Goal: Information Seeking & Learning: Learn about a topic

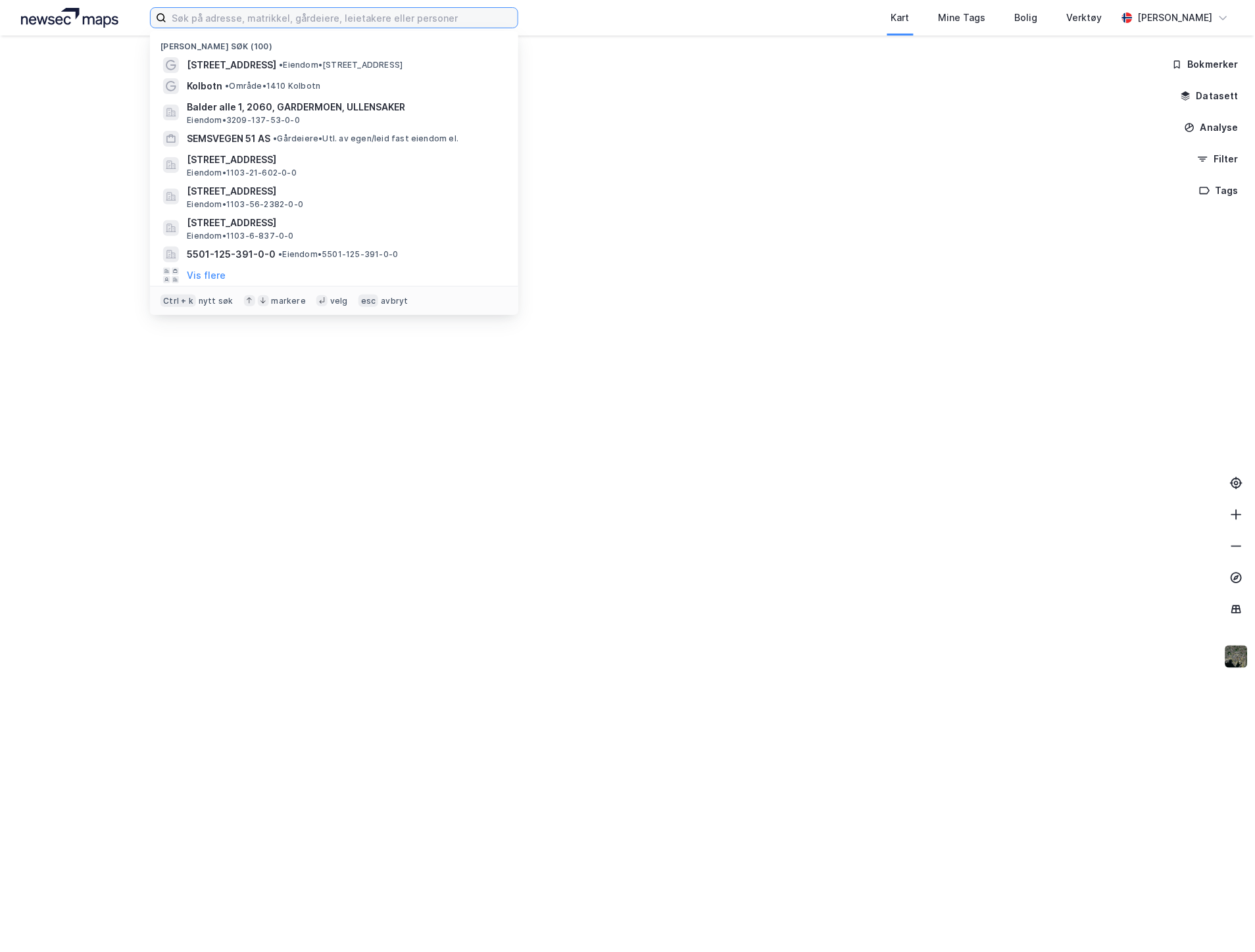
click at [294, 15] on input at bounding box center [342, 18] width 352 height 20
paste input "Glynitveien 28"
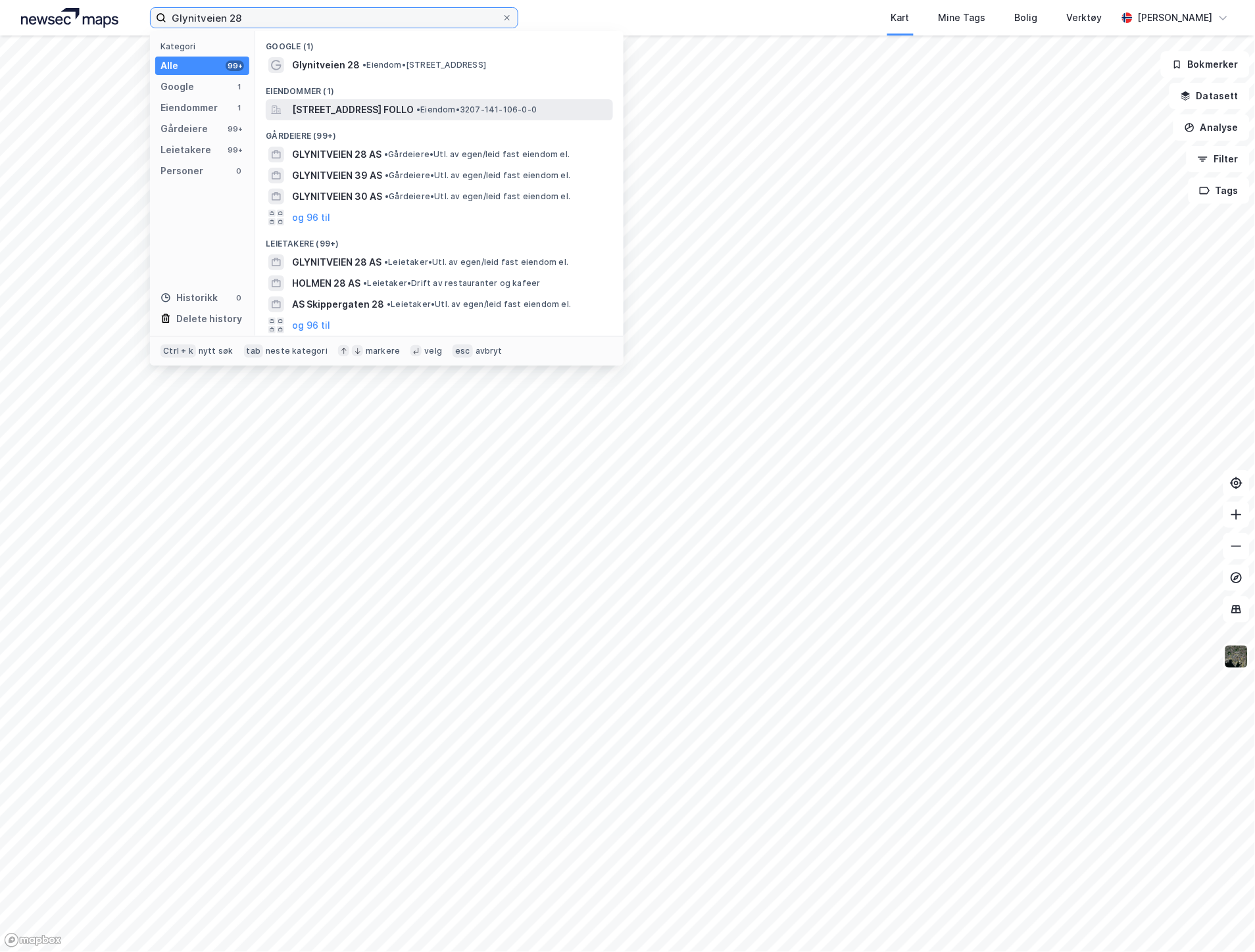
type input "Glynitveien 28"
click at [399, 110] on span "[STREET_ADDRESS] FOLLO" at bounding box center [353, 109] width 122 height 15
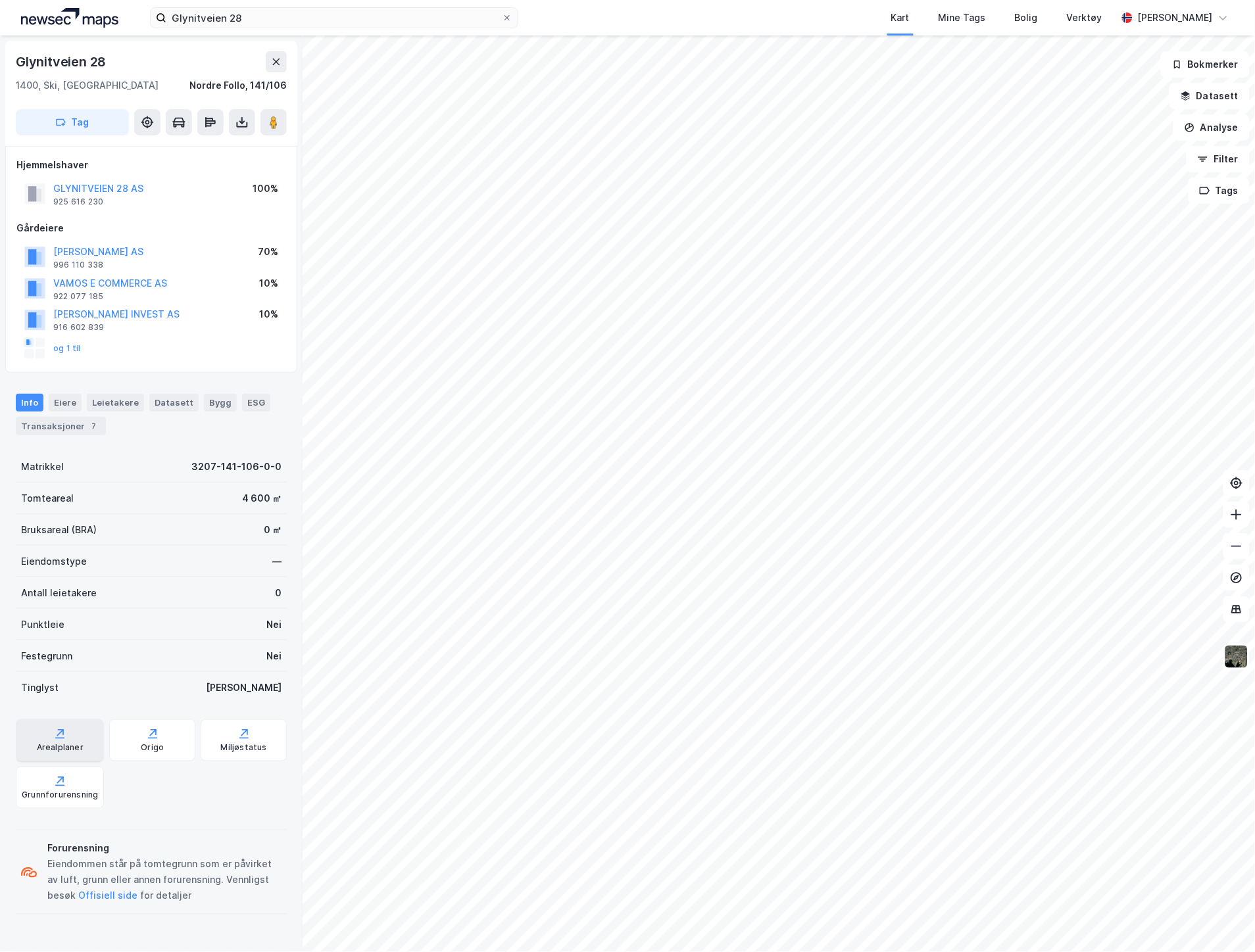
click at [83, 749] on div "Arealplaner" at bounding box center [59, 740] width 88 height 42
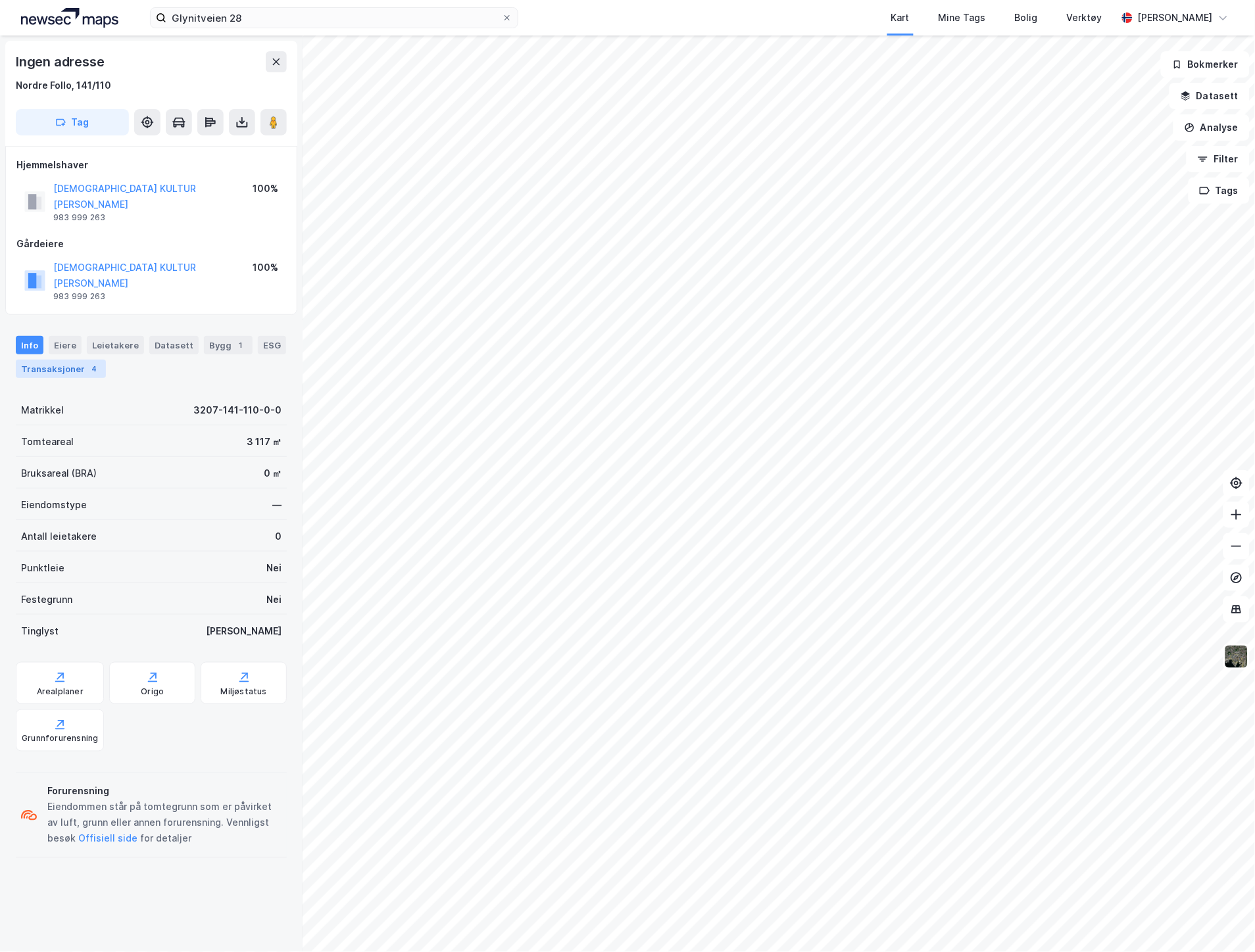
click at [77, 360] on div "Transaksjoner 4" at bounding box center [60, 369] width 90 height 19
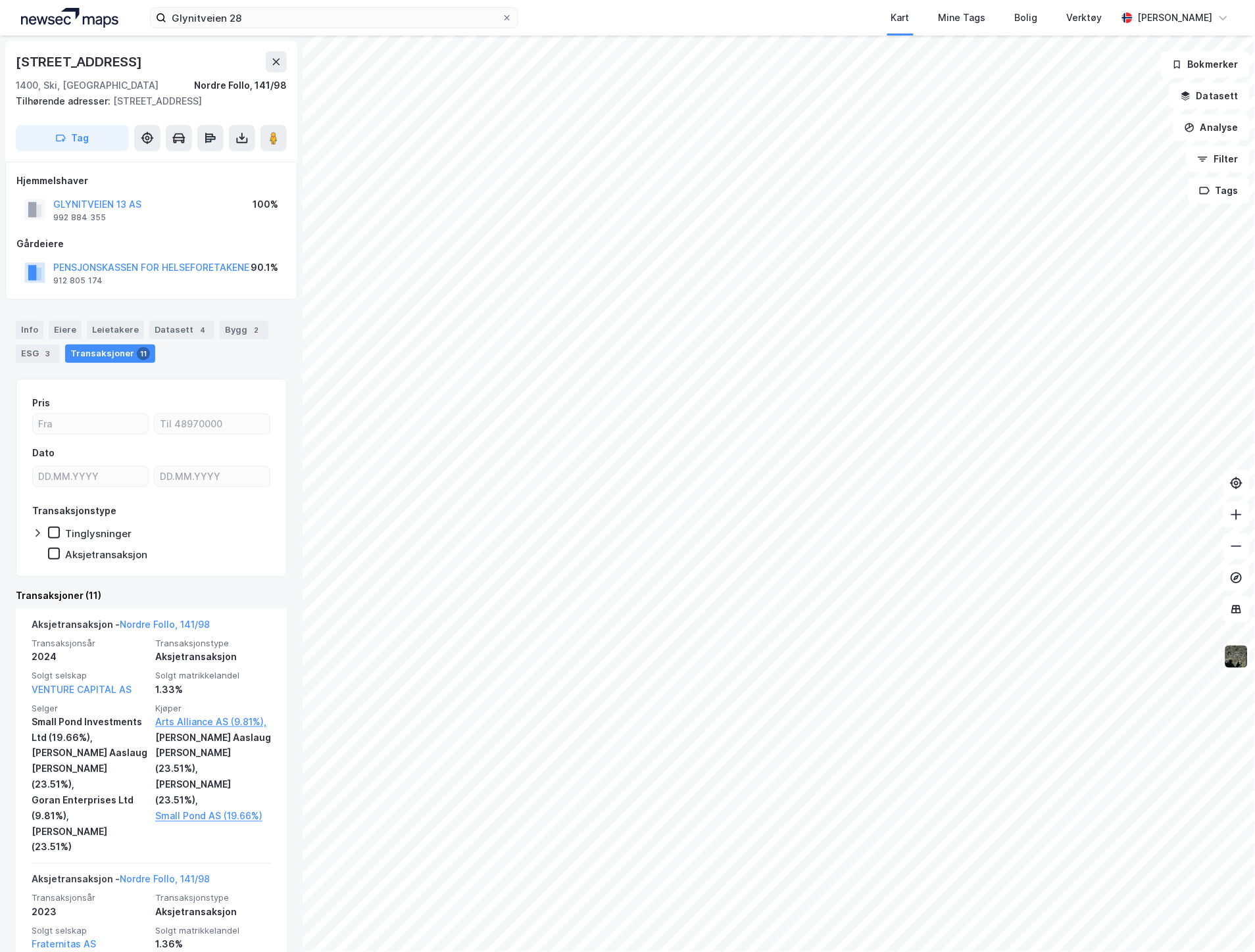
click at [230, 319] on div "Info [PERSON_NAME] Datasett 4 Bygg 2 ESG 3 Transaksjoner 11" at bounding box center [151, 337] width 303 height 63
click at [237, 327] on div "Bygg 2" at bounding box center [244, 330] width 49 height 19
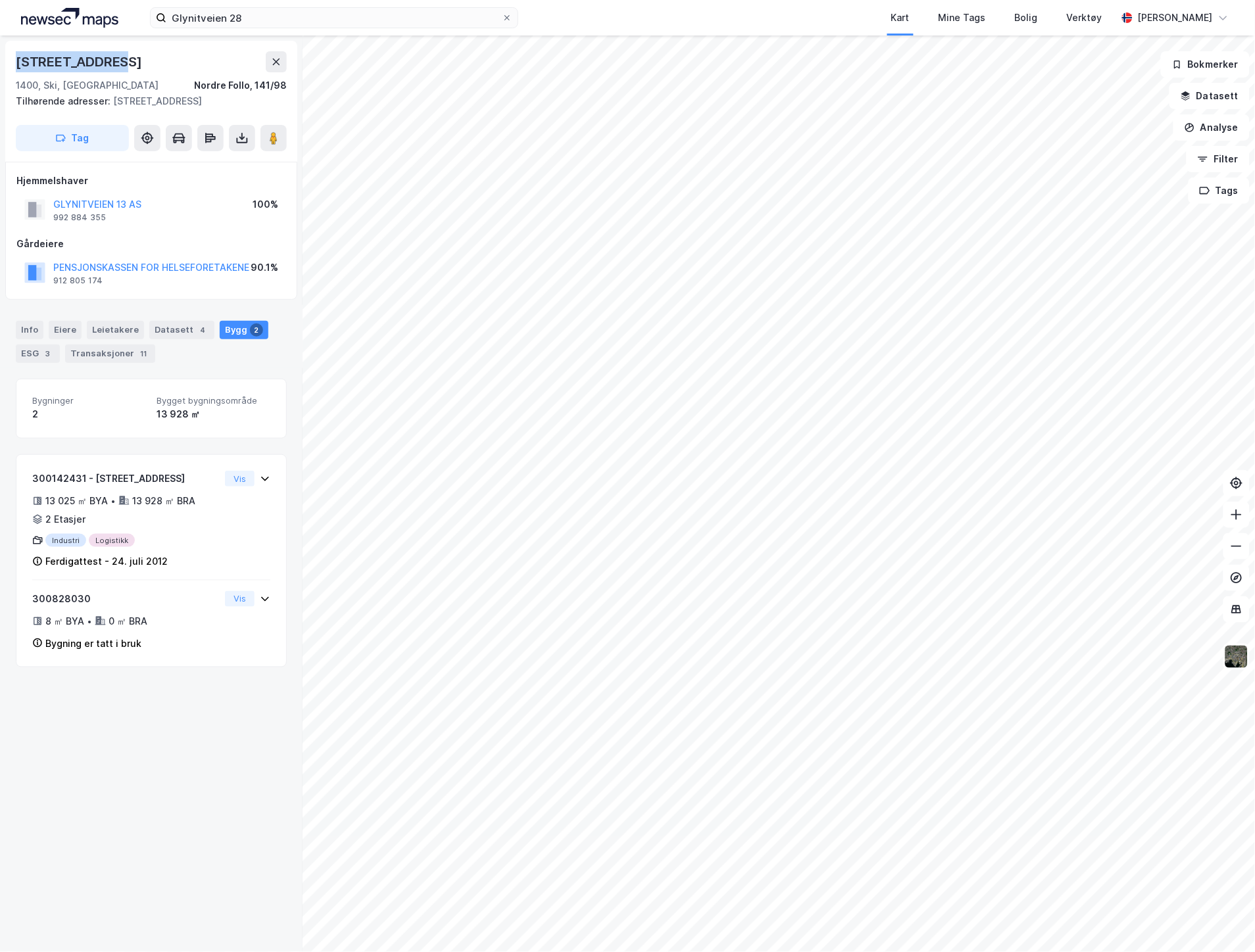
drag, startPoint x: 115, startPoint y: 68, endPoint x: 5, endPoint y: 67, distance: 110.0
click at [5, 67] on div "[STREET_ADDRESS]/98 Tilhørende adresser: [STREET_ADDRESS] Tag" at bounding box center [151, 101] width 292 height 121
copy div "[STREET_ADDRESS]"
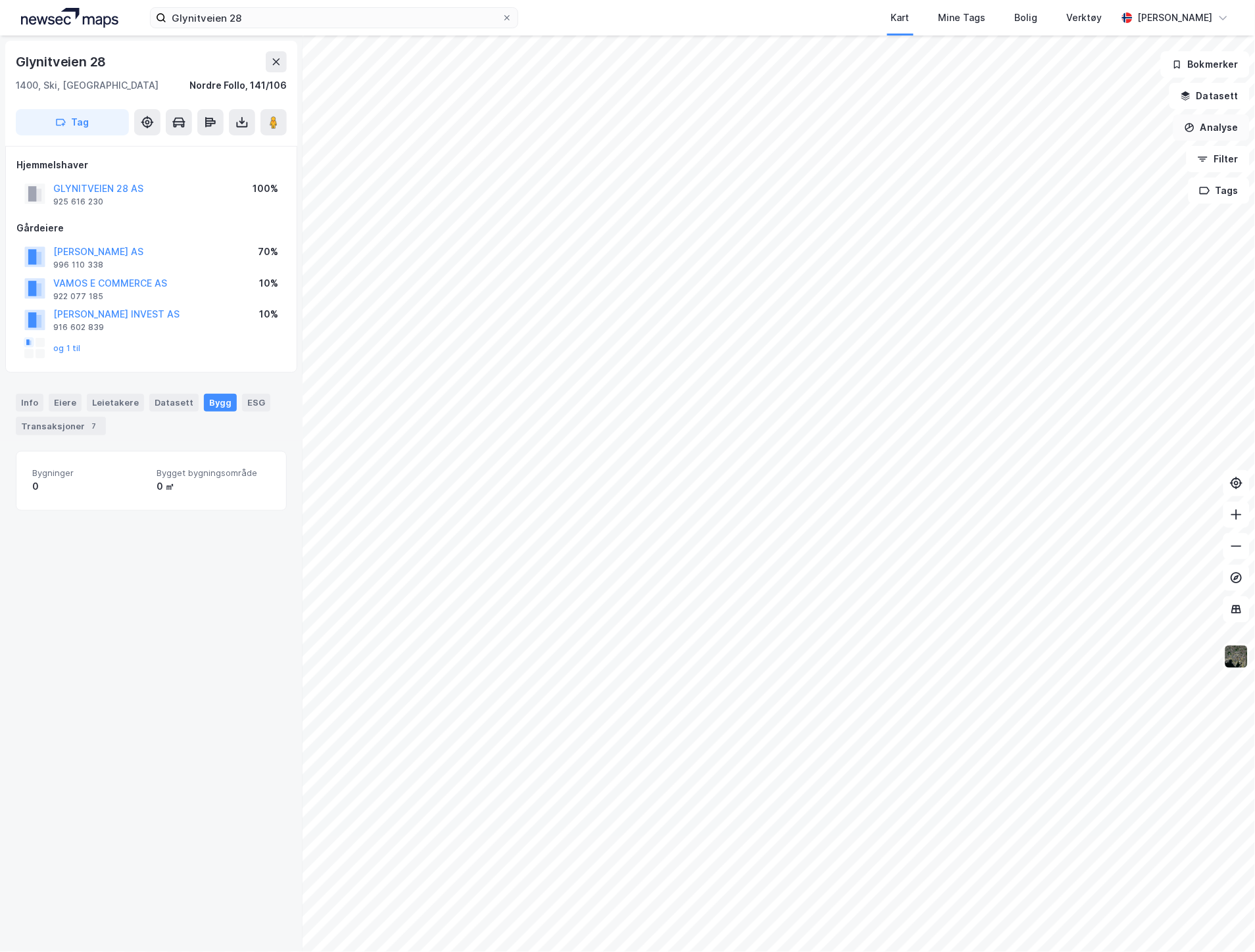
click at [1206, 125] on button "Analyse" at bounding box center [1212, 128] width 77 height 26
click at [1200, 96] on button "Datasett" at bounding box center [1209, 96] width 81 height 26
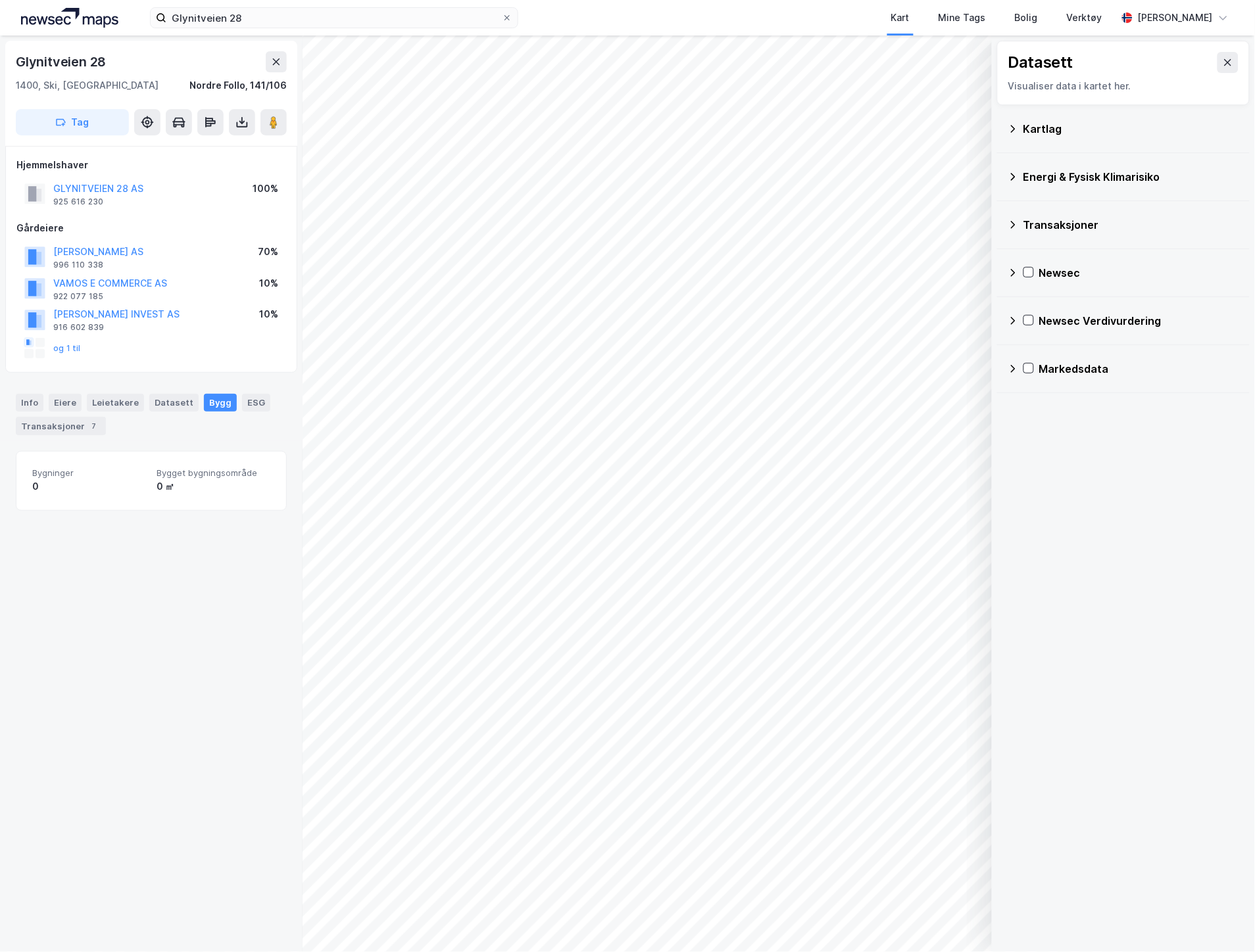
click at [1050, 137] on div "Kartlag" at bounding box center [1123, 129] width 232 height 32
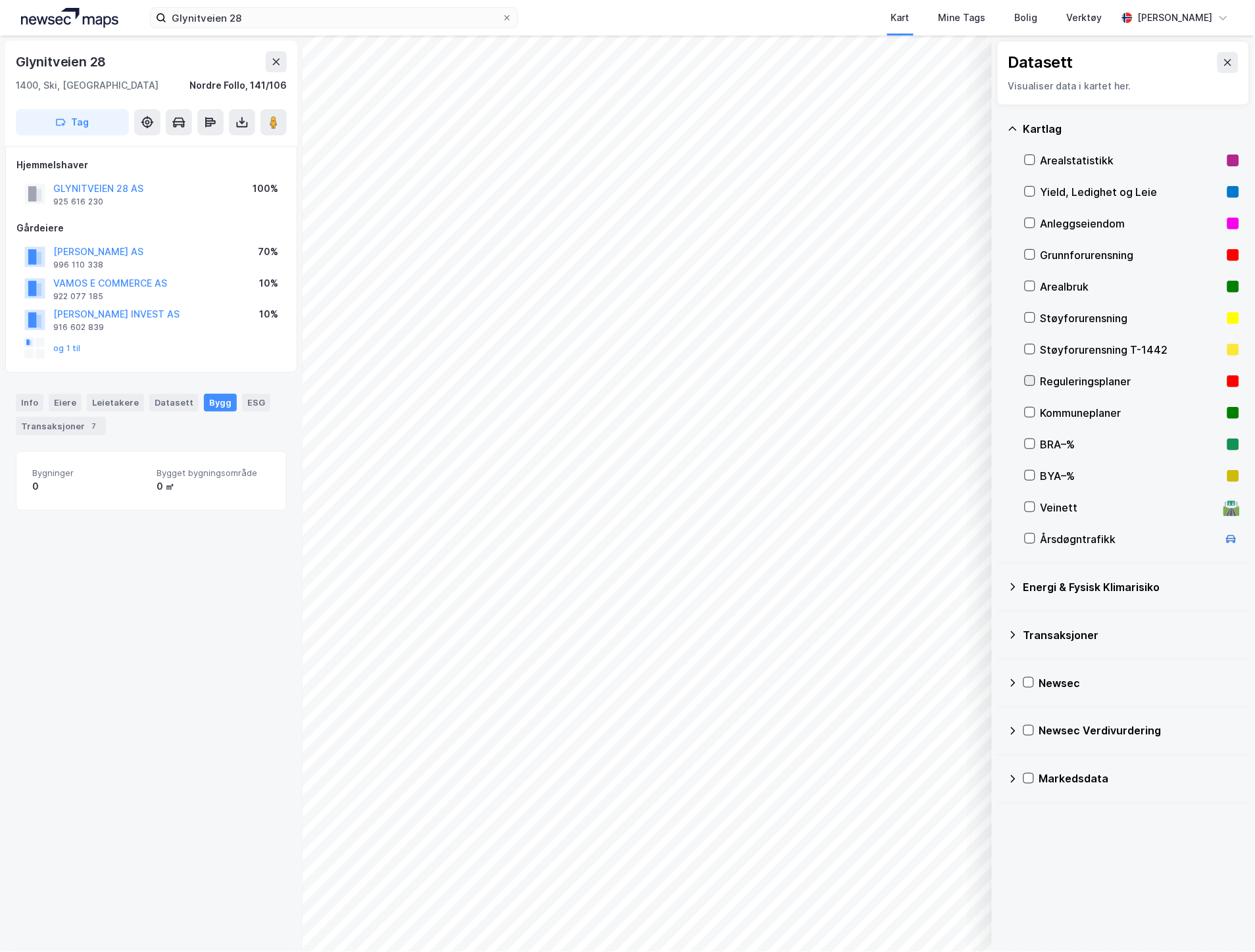
click at [1034, 382] on icon at bounding box center [1030, 380] width 9 height 9
click at [1223, 63] on icon at bounding box center [1228, 62] width 11 height 11
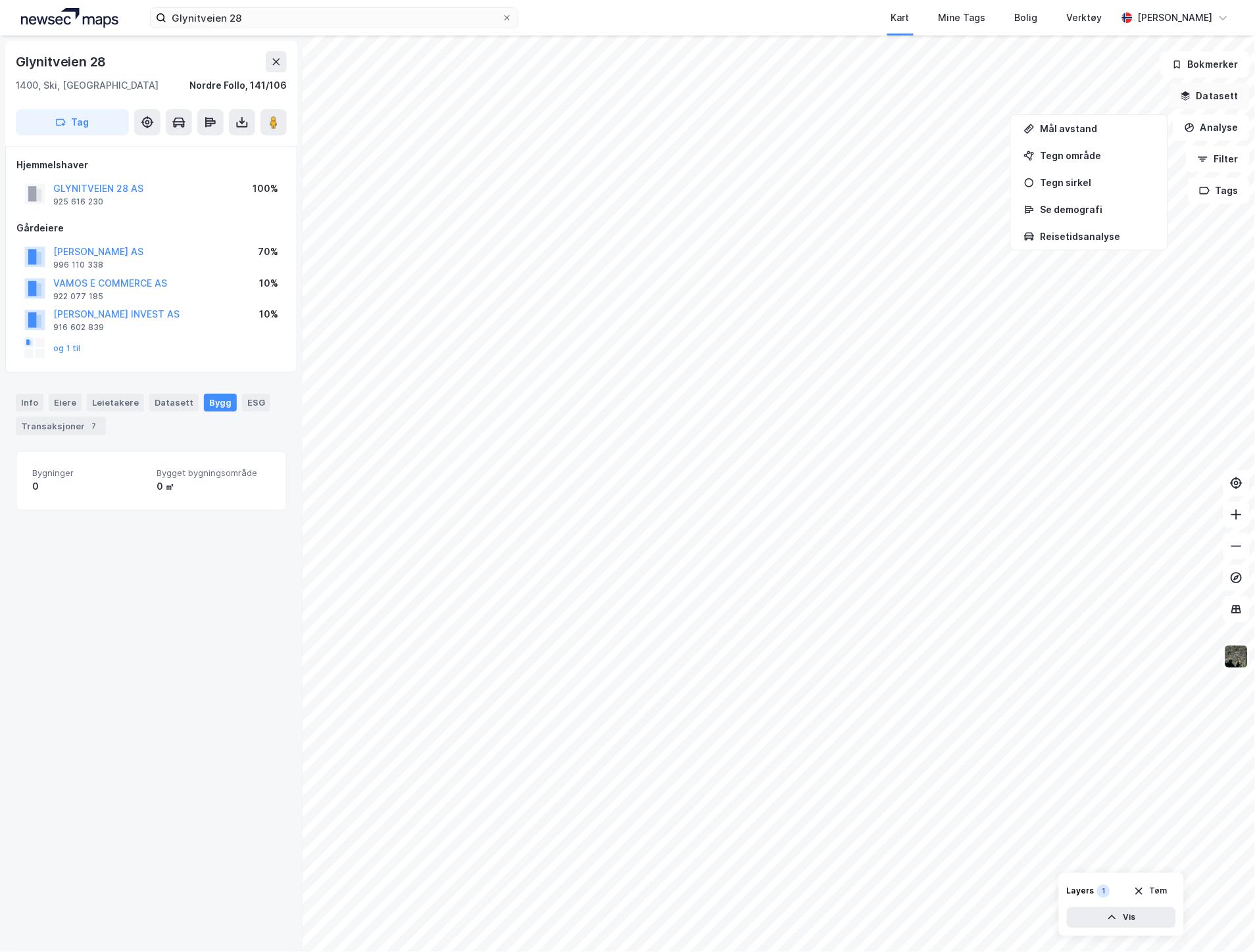
click at [1230, 89] on button "Datasett" at bounding box center [1209, 96] width 81 height 26
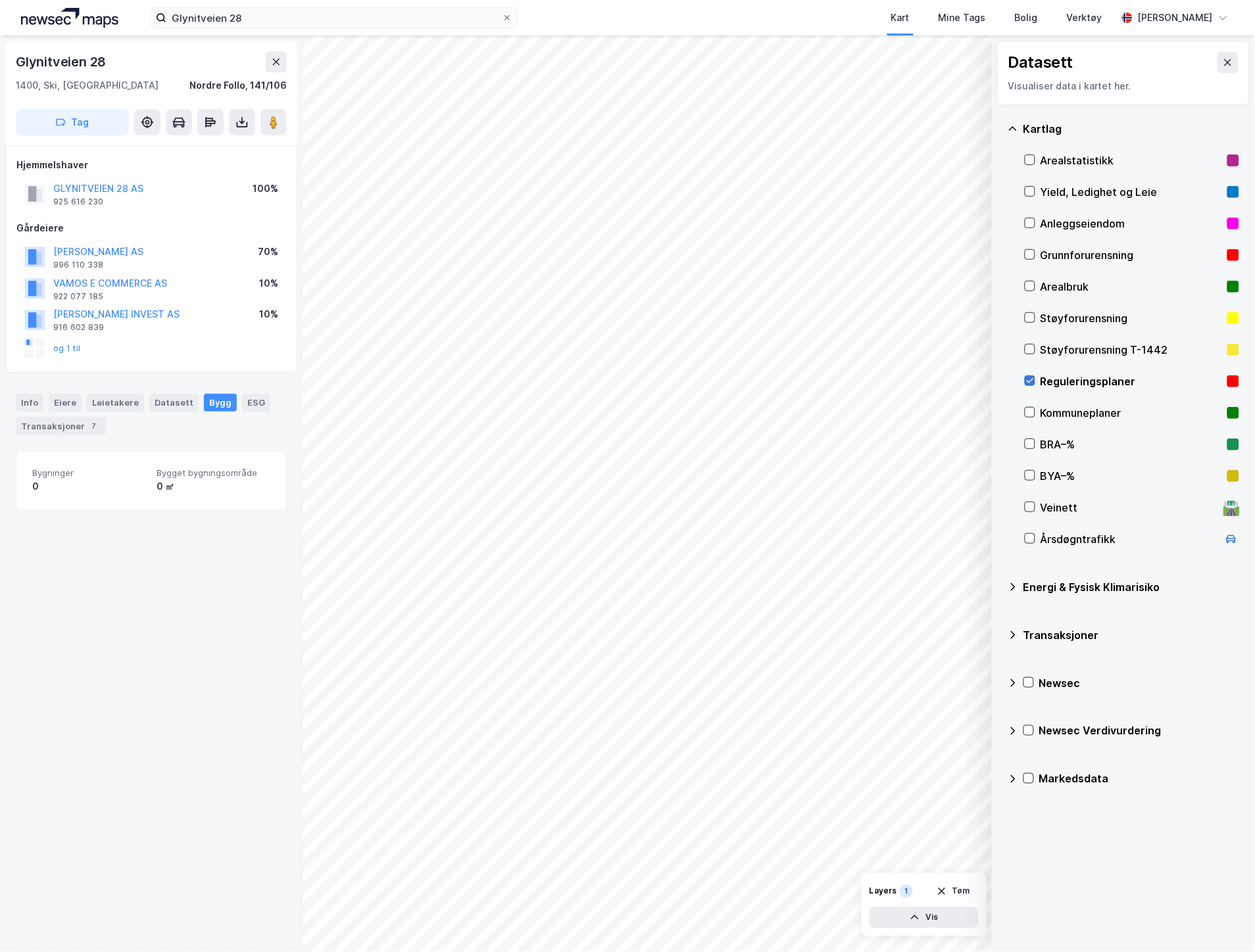
click at [1026, 378] on icon at bounding box center [1030, 380] width 9 height 9
click at [1223, 57] on icon at bounding box center [1228, 62] width 11 height 11
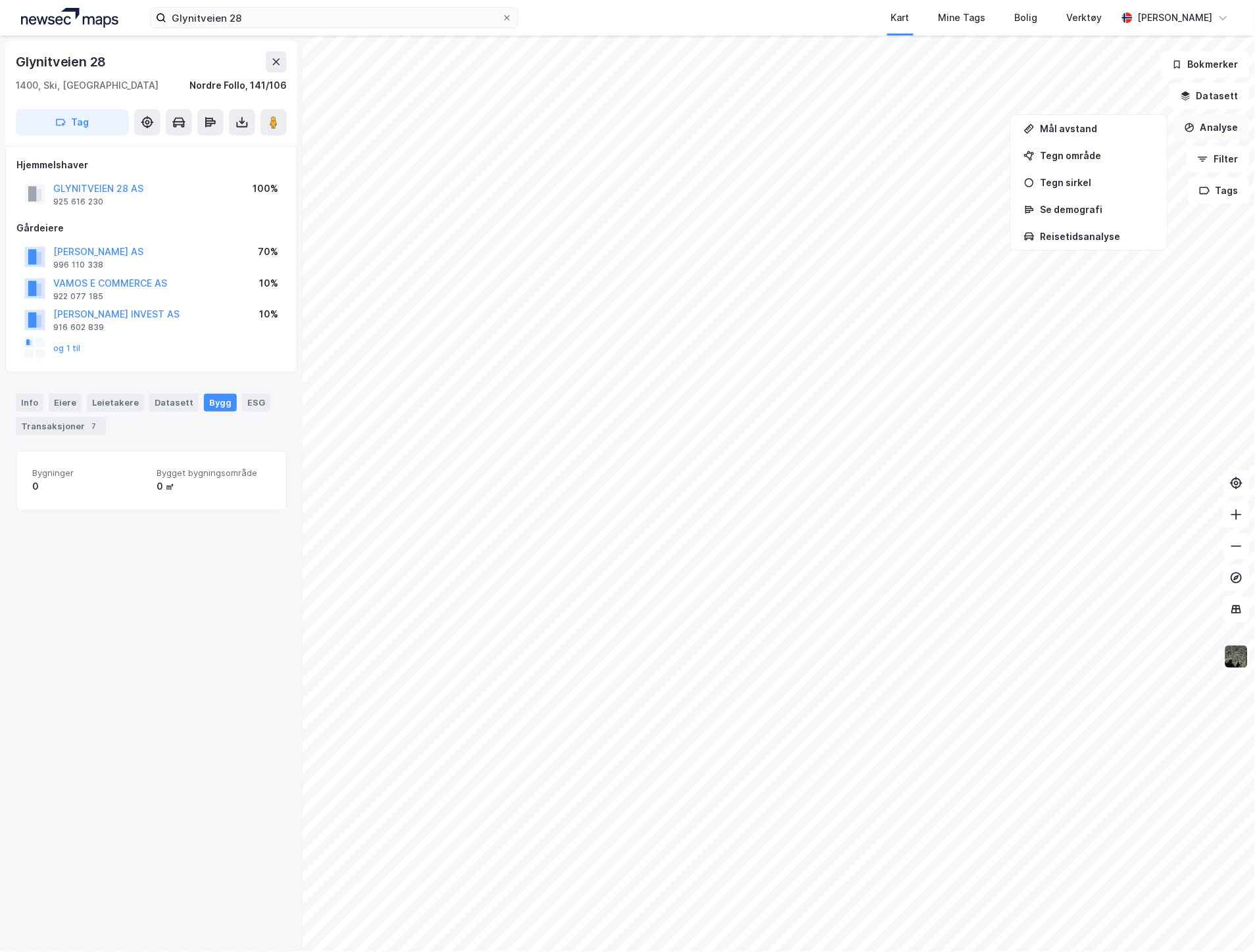
click at [1225, 122] on button "Analyse" at bounding box center [1212, 128] width 77 height 26
click at [1233, 656] on img at bounding box center [1236, 657] width 25 height 25
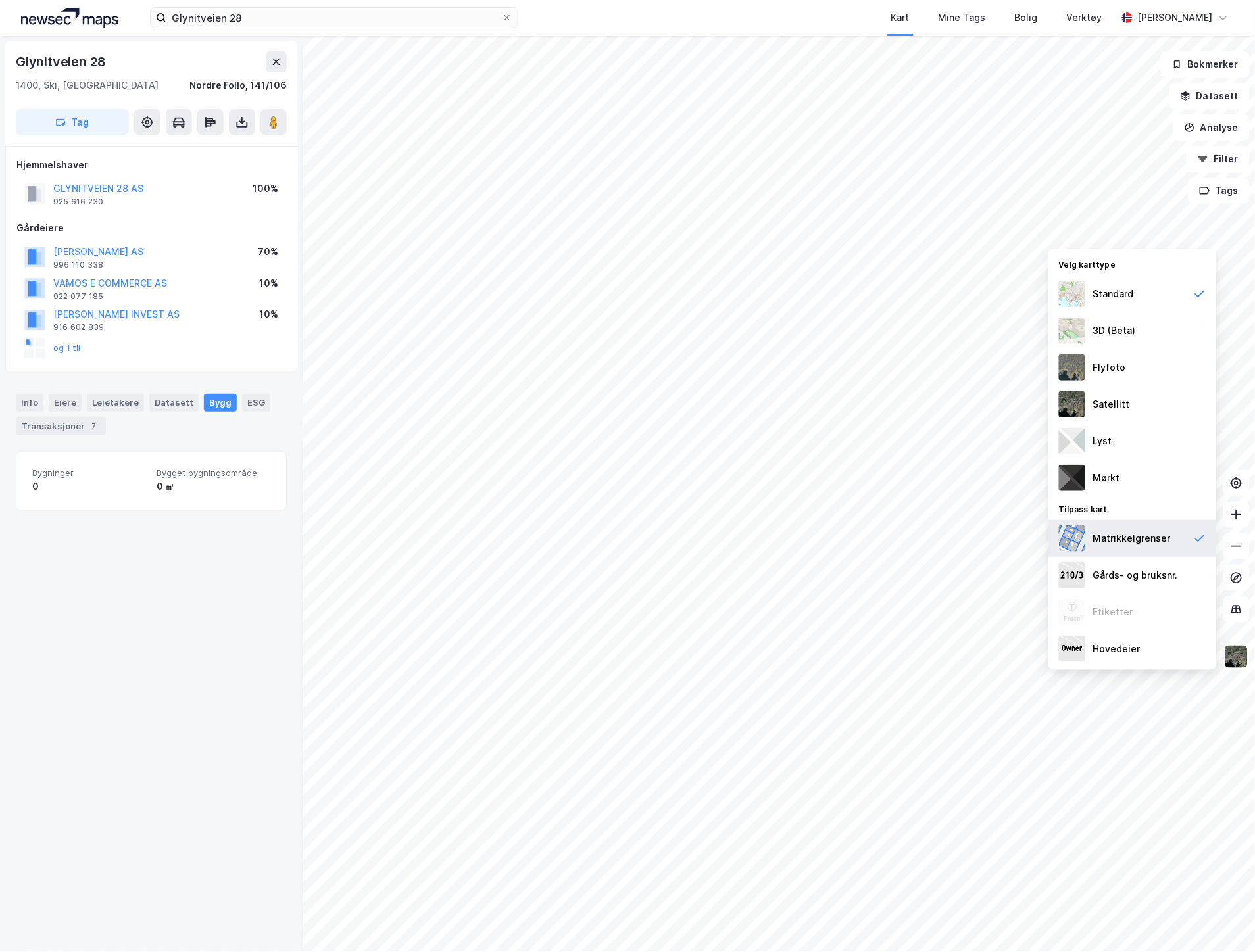
click at [1123, 540] on div "Matrikkelgrenser" at bounding box center [1131, 538] width 77 height 15
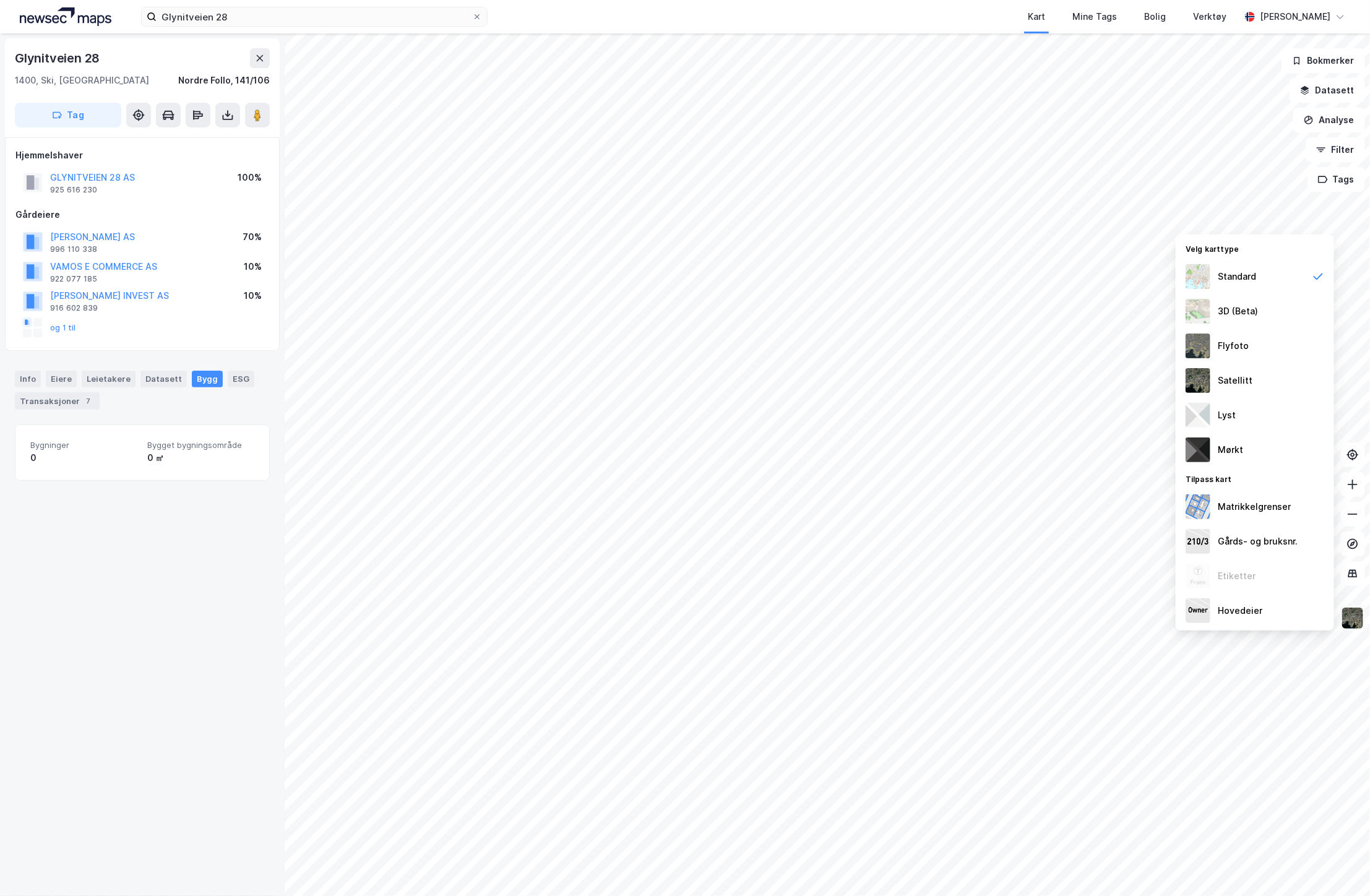
click at [1180, 627] on img at bounding box center [1352, 618] width 24 height 24
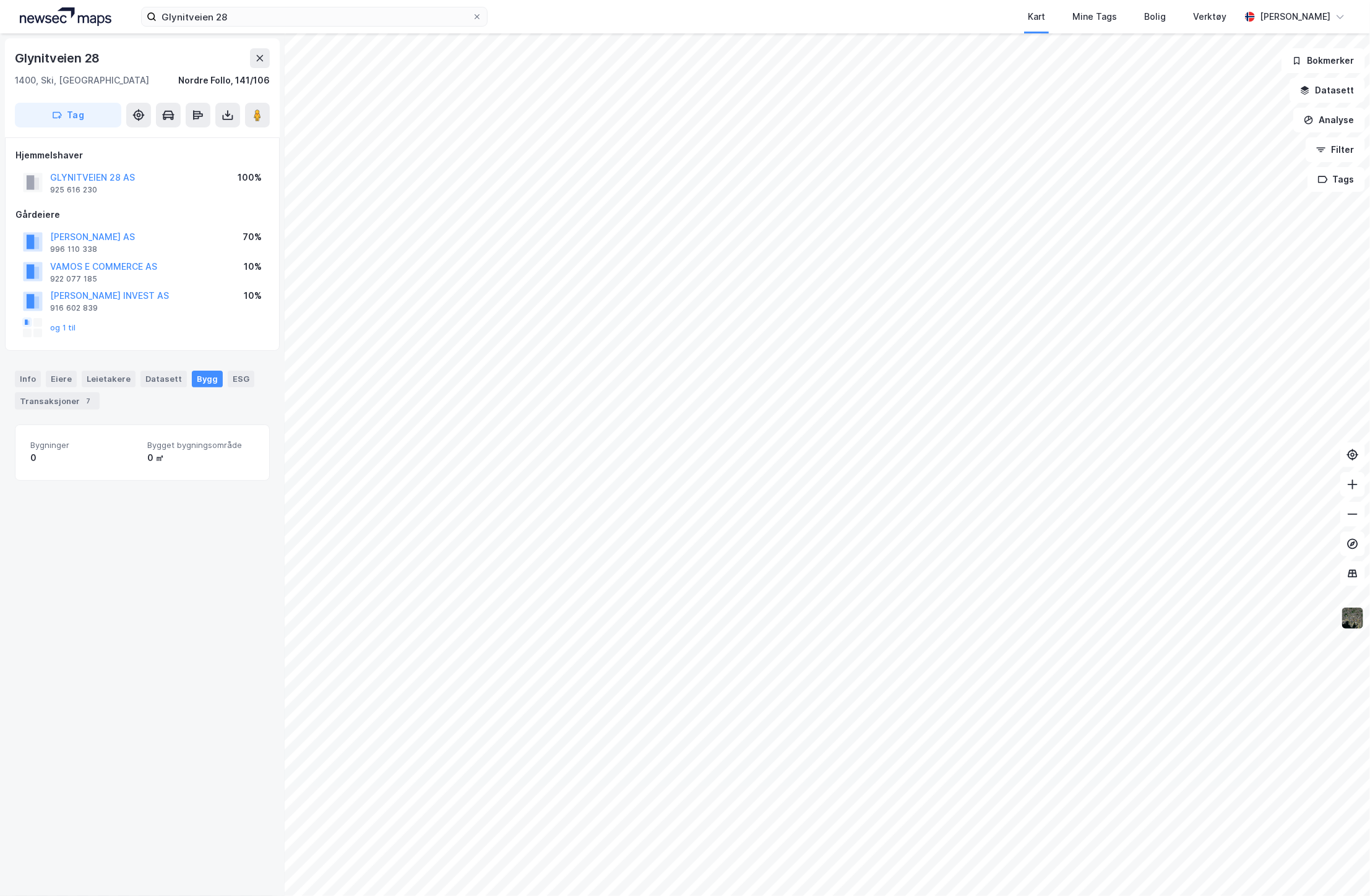
click at [1180, 613] on img at bounding box center [1352, 618] width 24 height 24
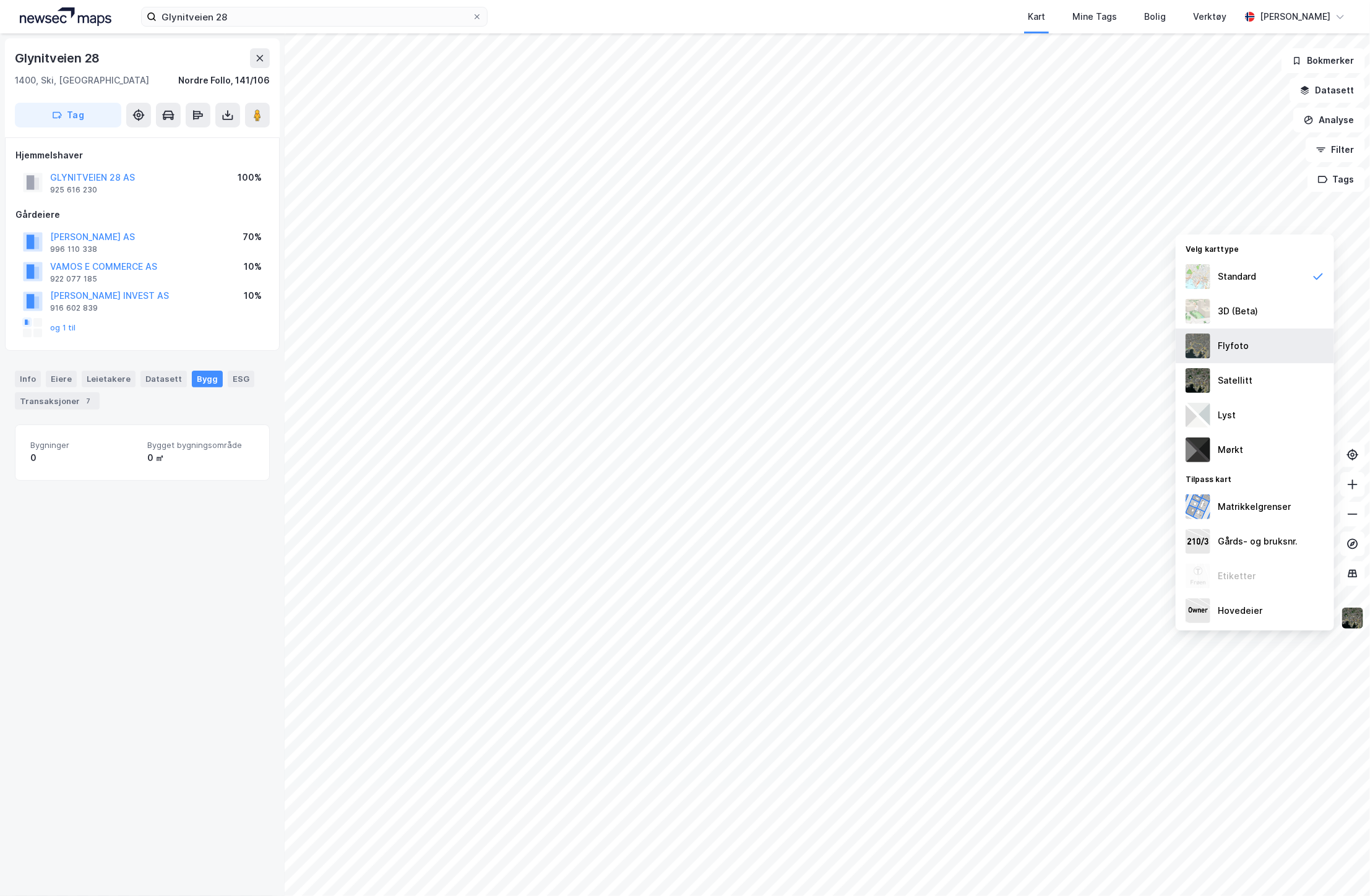
click at [1180, 361] on div "Flyfoto" at bounding box center [1255, 345] width 159 height 34
click at [1180, 611] on img at bounding box center [1352, 618] width 24 height 24
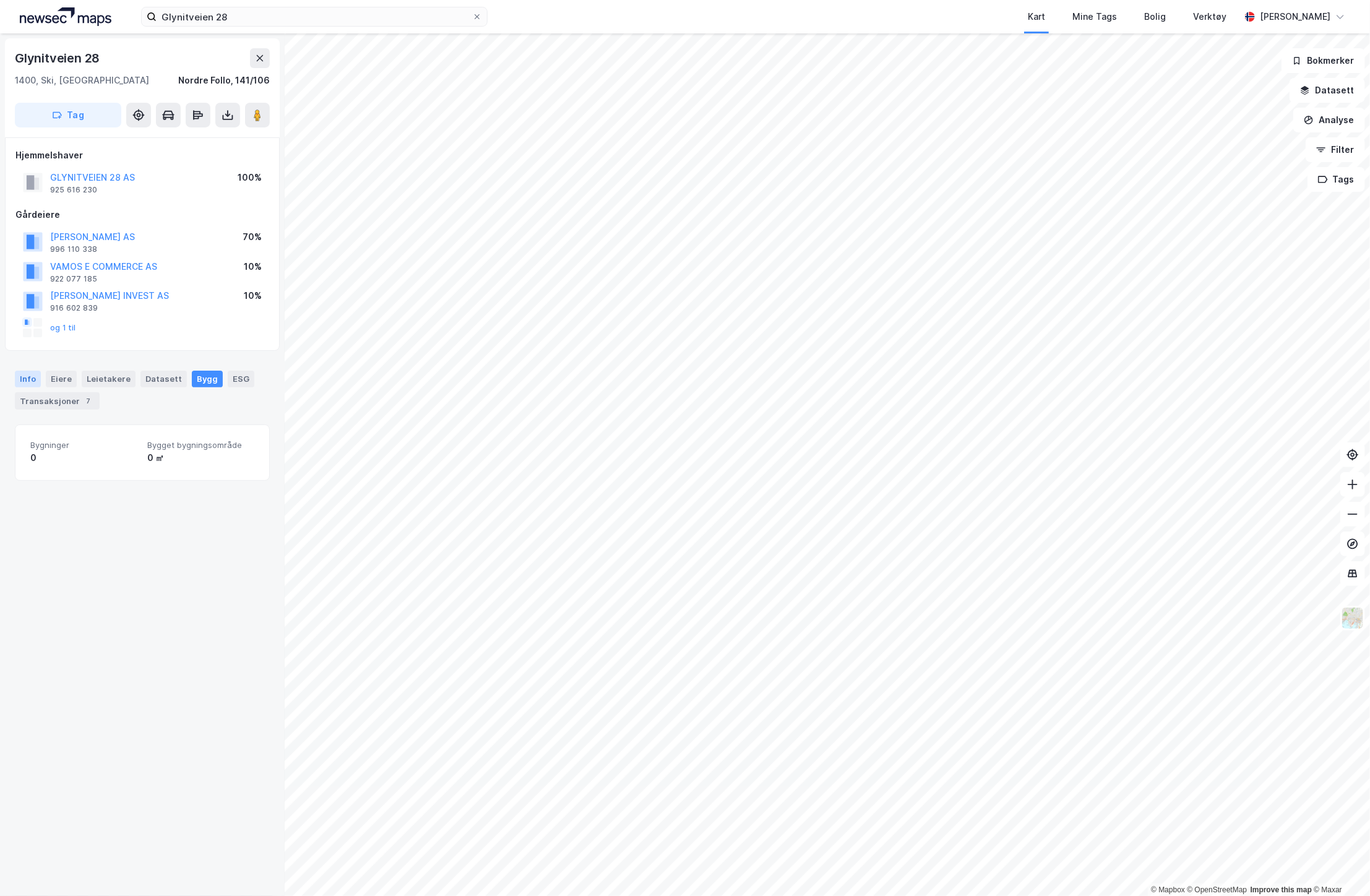
drag, startPoint x: 31, startPoint y: 379, endPoint x: 240, endPoint y: 383, distance: 209.0
click at [31, 379] on div "Info" at bounding box center [28, 378] width 26 height 16
